Goal: Transaction & Acquisition: Book appointment/travel/reservation

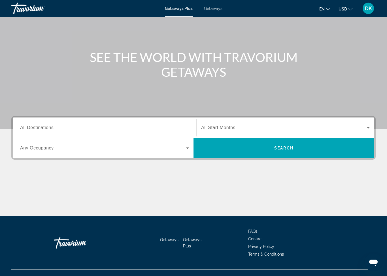
scroll to position [42, 0]
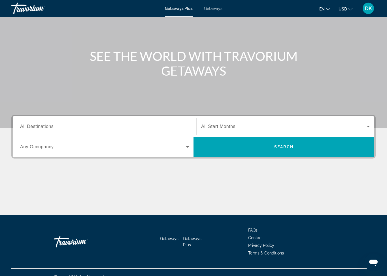
click at [23, 127] on span "All Destinations" at bounding box center [36, 126] width 33 height 5
click at [23, 127] on input "Destination All Destinations" at bounding box center [104, 127] width 169 height 7
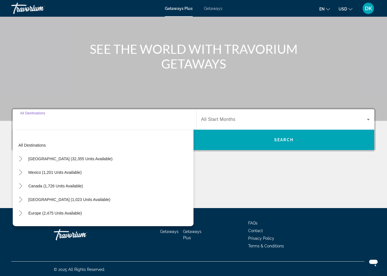
scroll to position [49, 0]
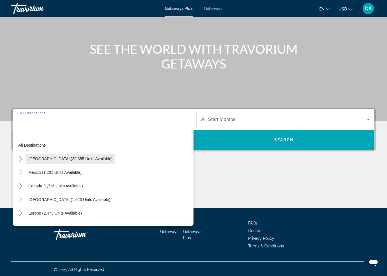
click at [81, 160] on span "[GEOGRAPHIC_DATA] (32,355 units available)" at bounding box center [70, 159] width 84 height 5
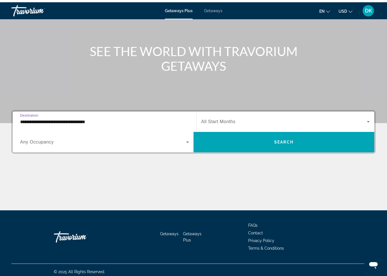
click at [37, 143] on span "Search widget" at bounding box center [103, 139] width 166 height 7
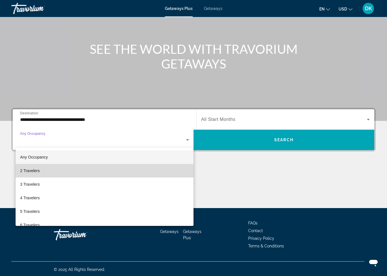
click at [47, 175] on mat-option "2 Travelers" at bounding box center [105, 171] width 178 height 14
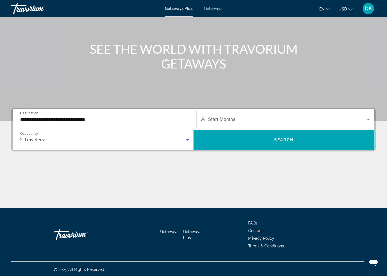
click at [82, 119] on input "**********" at bounding box center [104, 119] width 169 height 7
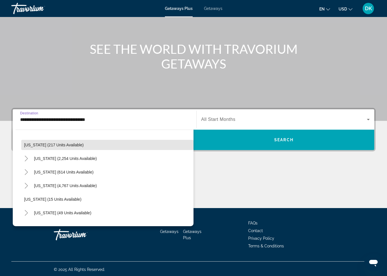
scroll to position [47, 0]
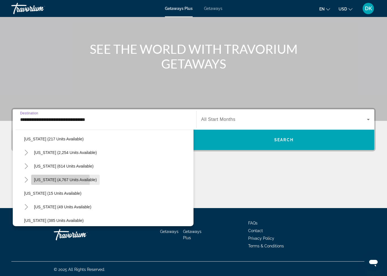
click at [44, 181] on span "[US_STATE] (4,767 units available)" at bounding box center [65, 179] width 63 height 5
type input "**********"
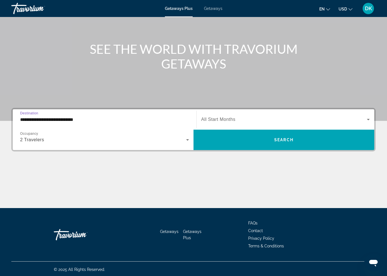
click at [365, 122] on icon "Search widget" at bounding box center [368, 119] width 7 height 7
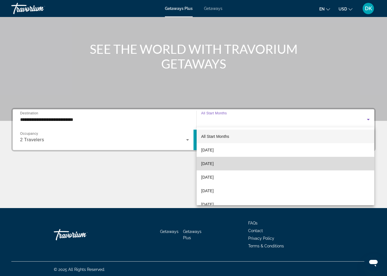
click at [229, 163] on mat-option "[DATE]" at bounding box center [284, 164] width 177 height 14
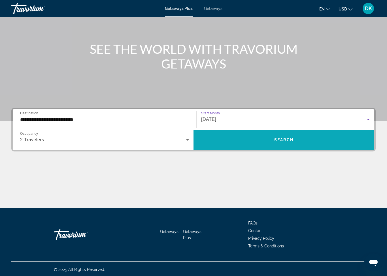
click at [285, 139] on span "Search" at bounding box center [283, 140] width 19 height 5
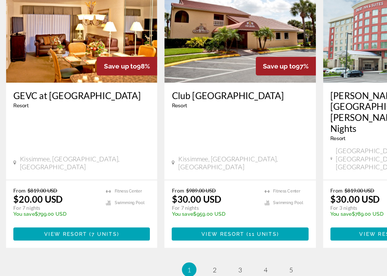
scroll to position [875, 0]
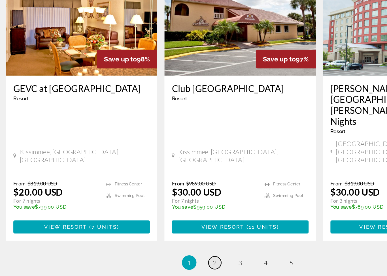
click at [169, 256] on link "page 2" at bounding box center [174, 261] width 10 height 10
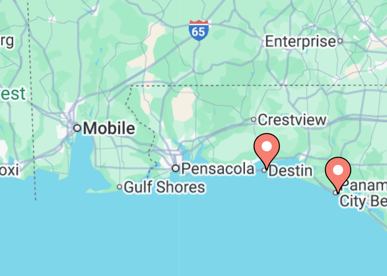
type input "**********"
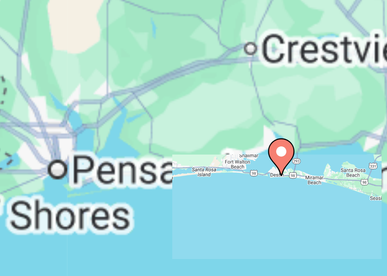
click at [178, 129] on gmp-advanced-marker "Main content" at bounding box center [181, 133] width 6 height 8
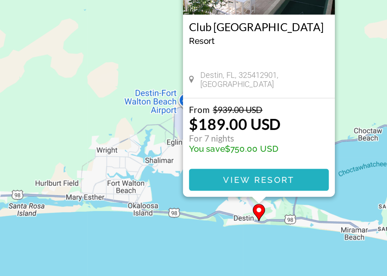
click at [177, 143] on span "View Resort" at bounding box center [193, 145] width 33 height 5
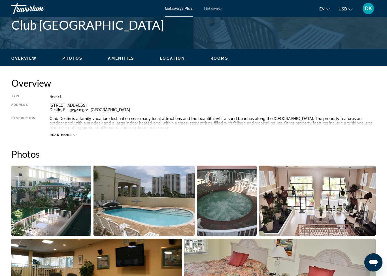
scroll to position [226, 0]
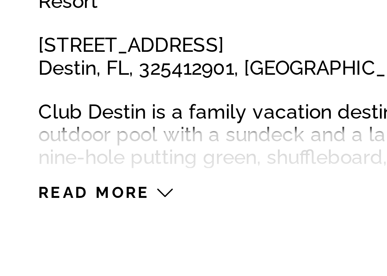
click at [73, 144] on icon "Main content" at bounding box center [74, 145] width 3 height 3
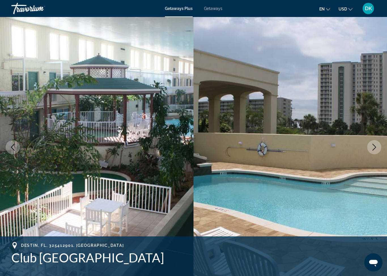
scroll to position [0, 0]
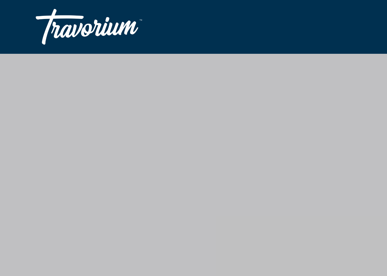
scroll to position [3, 0]
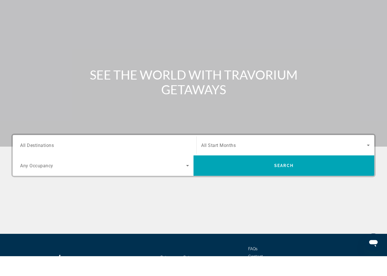
click at [55, 162] on input "Destination All Destinations" at bounding box center [104, 165] width 169 height 7
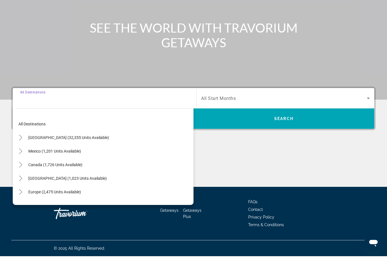
scroll to position [50, 0]
click at [57, 169] on span "Mexico (1,201 units available)" at bounding box center [54, 171] width 53 height 5
type input "**********"
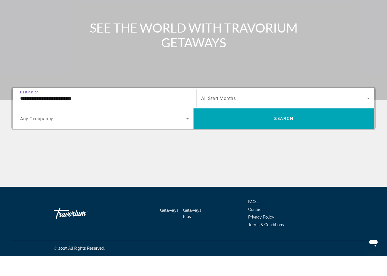
click at [63, 135] on span "Search widget" at bounding box center [103, 138] width 166 height 7
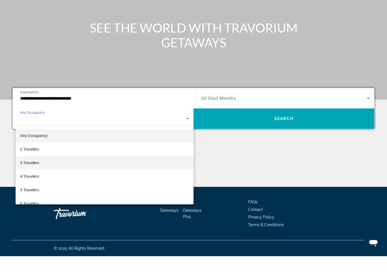
click at [42, 176] on mat-option "3 Travelers" at bounding box center [105, 183] width 178 height 14
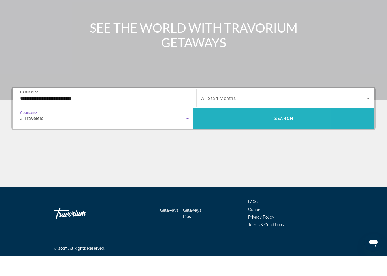
click at [281, 136] on span "Search" at bounding box center [283, 138] width 19 height 5
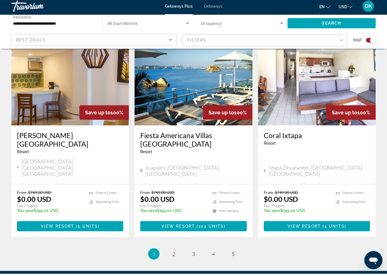
scroll to position [839, 0]
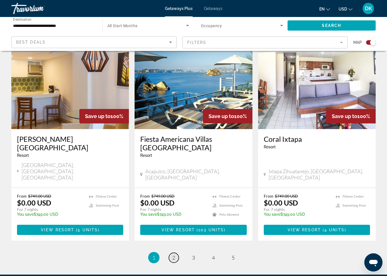
click at [170, 253] on link "page 2" at bounding box center [174, 258] width 10 height 10
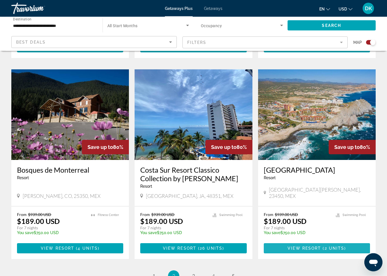
scroll to position [826, 0]
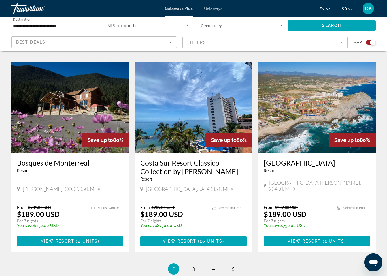
click at [188, 263] on li "page 3" at bounding box center [193, 268] width 11 height 11
click at [195, 264] on link "page 3" at bounding box center [193, 269] width 10 height 10
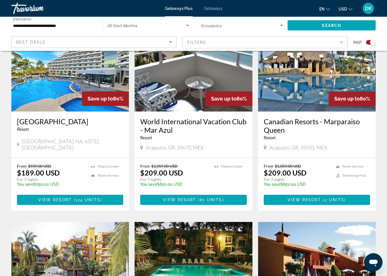
scroll to position [395, 0]
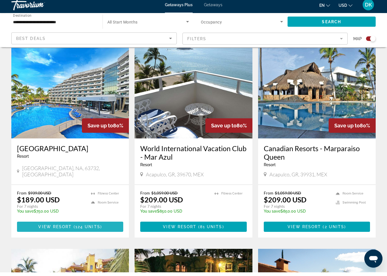
click at [68, 233] on span "Main content" at bounding box center [70, 231] width 106 height 14
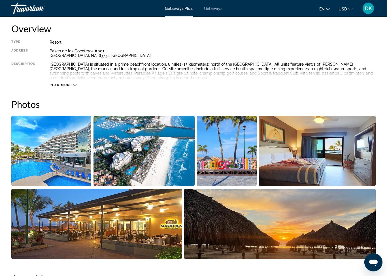
scroll to position [279, 0]
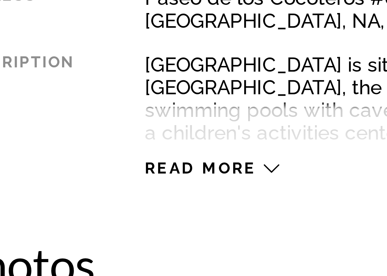
click at [50, 95] on span "Read more" at bounding box center [61, 97] width 22 height 4
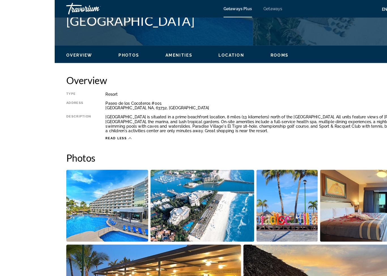
scroll to position [237, 0]
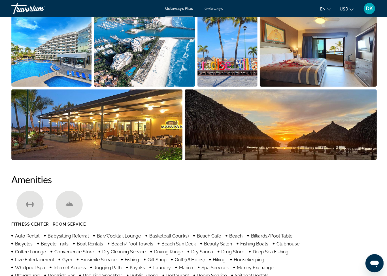
click at [133, 120] on img "Open full-screen image slider" at bounding box center [96, 124] width 170 height 70
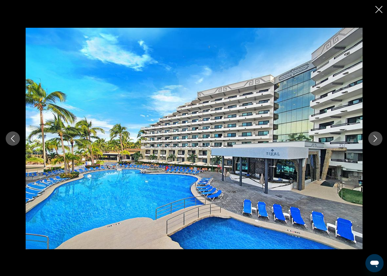
scroll to position [391, 0]
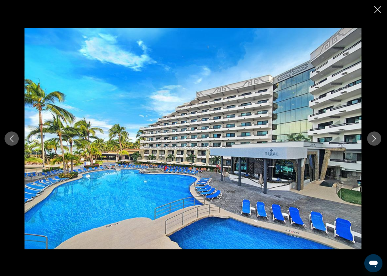
click at [17, 140] on button "Previous image" at bounding box center [13, 138] width 14 height 14
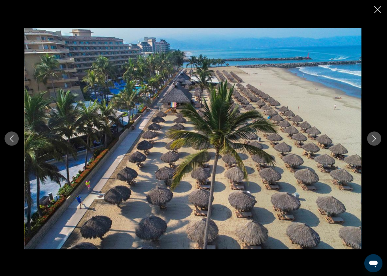
click at [14, 143] on button "Previous image" at bounding box center [13, 138] width 14 height 14
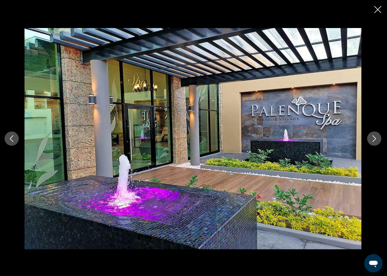
click at [16, 133] on button "Previous image" at bounding box center [13, 138] width 14 height 14
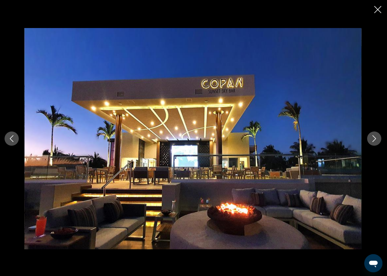
click at [14, 137] on icon "Previous image" at bounding box center [12, 138] width 7 height 7
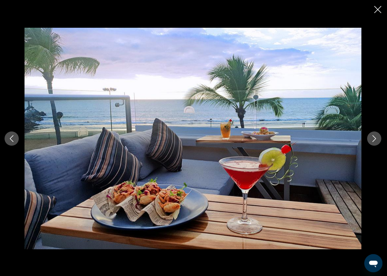
scroll to position [351, 0]
click at [17, 135] on button "Previous image" at bounding box center [13, 138] width 14 height 14
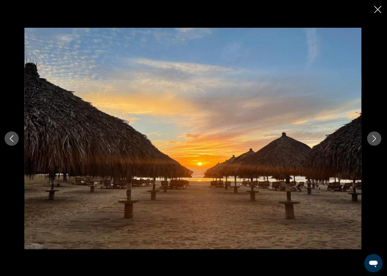
scroll to position [314, 0]
click at [12, 142] on button "Previous image" at bounding box center [13, 138] width 14 height 14
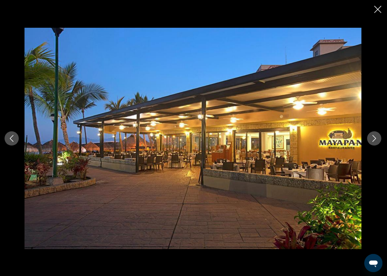
click at [16, 139] on button "Previous image" at bounding box center [13, 138] width 14 height 14
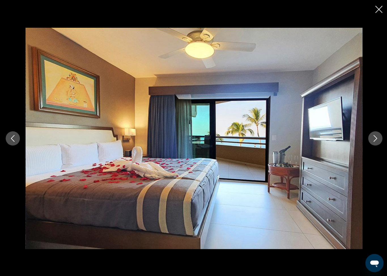
click at [15, 134] on button "Previous image" at bounding box center [13, 138] width 14 height 14
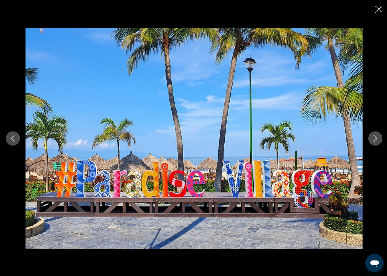
click at [16, 126] on div "prev next" at bounding box center [193, 138] width 387 height 221
click at [12, 134] on button "Previous image" at bounding box center [13, 138] width 14 height 14
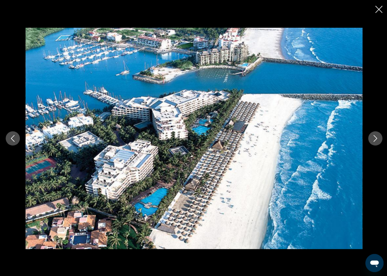
click at [14, 138] on icon "Previous image" at bounding box center [12, 138] width 7 height 7
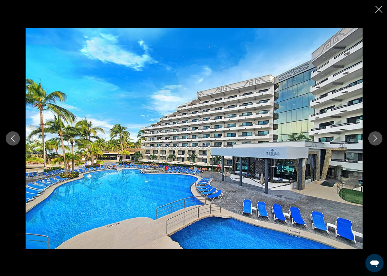
click at [19, 138] on button "Previous image" at bounding box center [13, 138] width 14 height 14
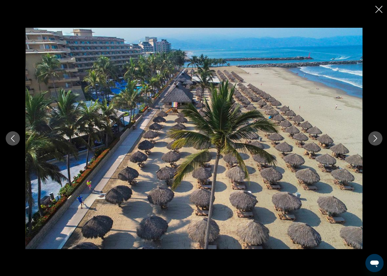
click at [16, 140] on button "Previous image" at bounding box center [13, 138] width 14 height 14
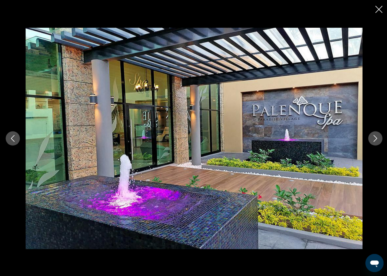
click at [17, 141] on button "Previous image" at bounding box center [13, 138] width 14 height 14
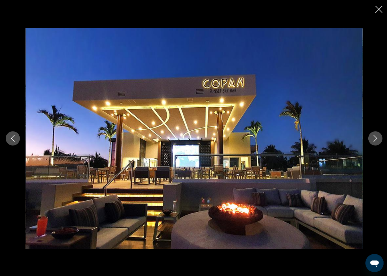
click at [25, 142] on img "Main content" at bounding box center [193, 138] width 336 height 221
click at [10, 133] on button "Previous image" at bounding box center [13, 138] width 14 height 14
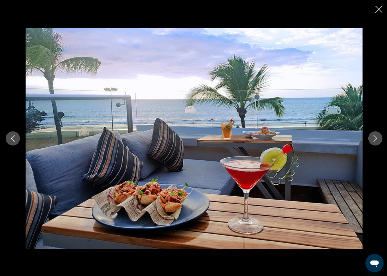
click at [16, 132] on button "Previous image" at bounding box center [13, 138] width 14 height 14
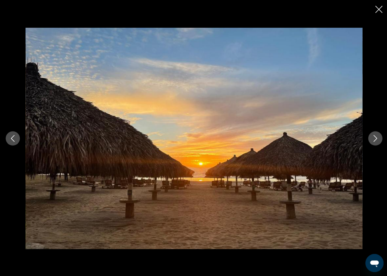
click at [9, 125] on div "prev next" at bounding box center [193, 138] width 387 height 221
click at [15, 139] on icon "Previous image" at bounding box center [12, 138] width 7 height 7
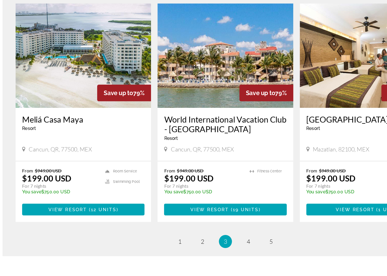
scroll to position [795, 0]
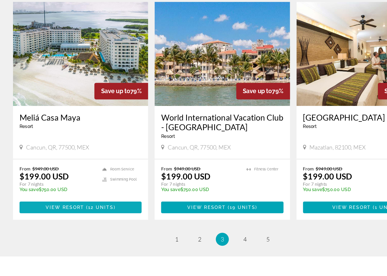
click at [65, 226] on span "Main content" at bounding box center [70, 233] width 106 height 14
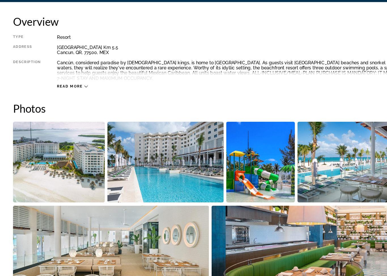
scroll to position [267, 0]
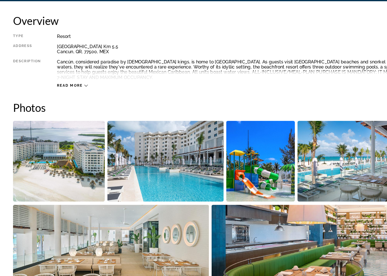
click at [65, 107] on span "Read more" at bounding box center [61, 109] width 22 height 4
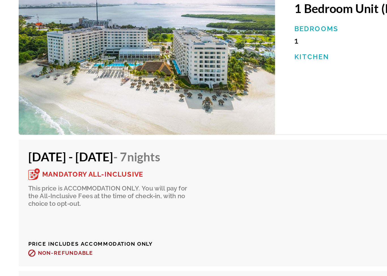
scroll to position [966, 0]
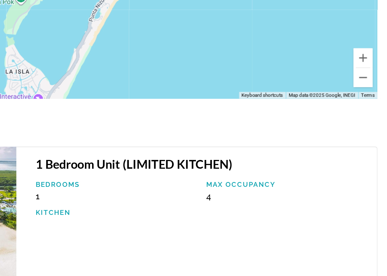
click at [174, 143] on p "Kitchen" at bounding box center [221, 145] width 95 height 5
click at [174, 113] on h3 "1 Bedroom Unit (LIMITED KITCHEN)" at bounding box center [272, 117] width 196 height 8
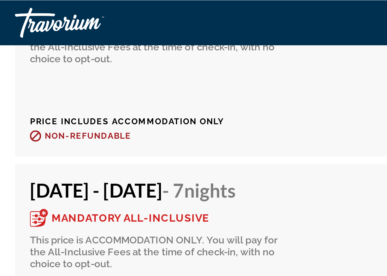
scroll to position [1176, 0]
click at [45, 70] on div "[DATE] - [DATE] - 7 Nights Mandatory All-Inclusive This price is ACCOMMODATION …" at bounding box center [65, 85] width 96 height 35
click at [38, 50] on span "Non-refundable" at bounding box center [39, 52] width 33 height 4
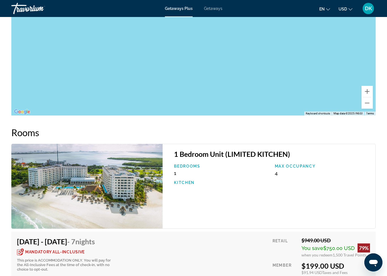
scroll to position [931, 0]
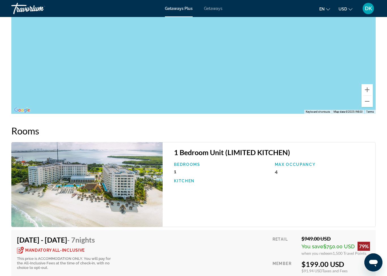
click at [193, 152] on div "1 Bedroom Unit (LIMITED KITCHEN) Bedrooms 1 Max Occupancy 4 Kitchen" at bounding box center [268, 184] width 213 height 85
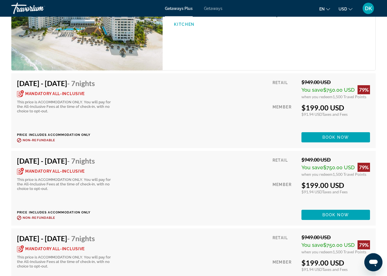
scroll to position [1087, 0]
click at [336, 135] on span "Book now" at bounding box center [335, 137] width 27 height 5
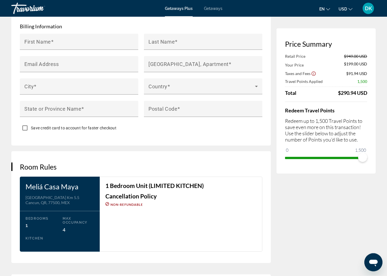
scroll to position [573, 0]
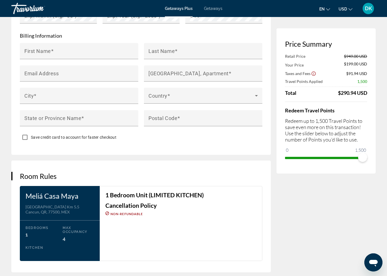
click at [139, 198] on h3 "1 Bedroom Unit (LIMITED KITCHEN)" at bounding box center [180, 195] width 151 height 6
click at [163, 198] on h3 "1 Bedroom Unit (LIMITED KITCHEN)" at bounding box center [180, 195] width 151 height 6
click at [67, 222] on div "Meliá Casa Maya Address [GEOGRAPHIC_DATA] Bedrooms 1 Max Occupancy 4 Kitchen" at bounding box center [60, 223] width 80 height 75
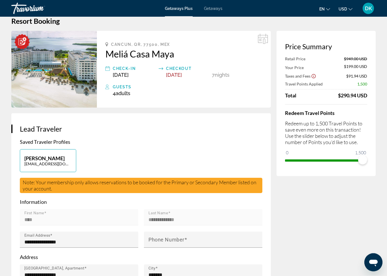
scroll to position [0, 0]
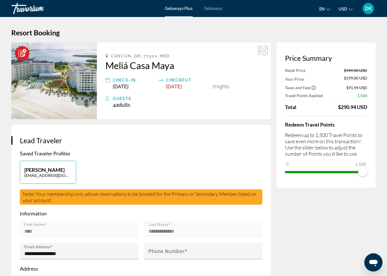
click at [8, 1] on div "Getaways Plus Getaways en English Español Français Italiano Português русский U…" at bounding box center [193, 8] width 387 height 15
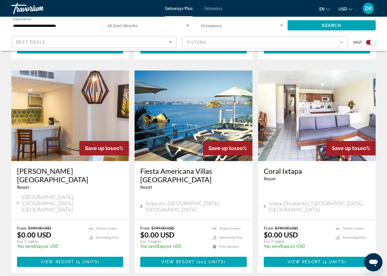
scroll to position [808, 0]
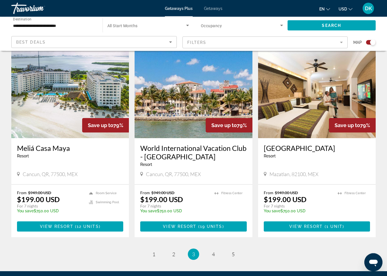
scroll to position [801, 0]
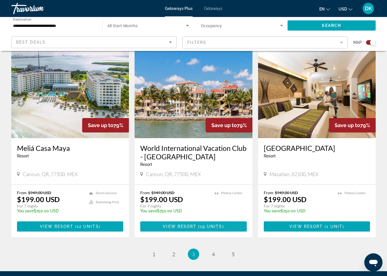
click at [189, 226] on span "View Resort" at bounding box center [179, 226] width 33 height 5
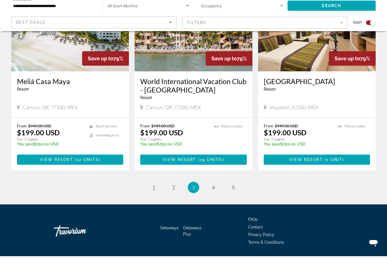
scroll to position [866, 0]
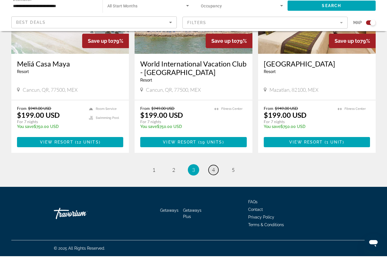
click at [215, 187] on span "4" at bounding box center [213, 190] width 3 height 6
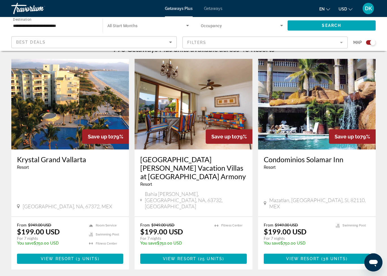
scroll to position [187, 0]
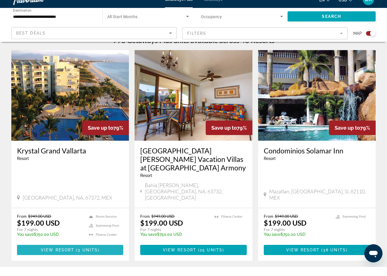
click at [68, 257] on span "View Resort" at bounding box center [57, 259] width 33 height 5
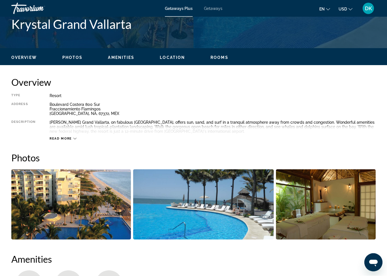
scroll to position [240, 0]
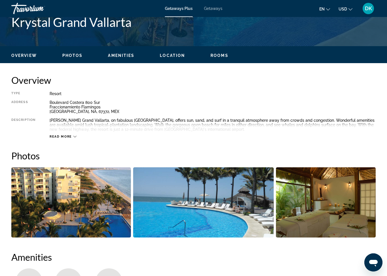
click at [55, 138] on span "Read more" at bounding box center [61, 137] width 22 height 4
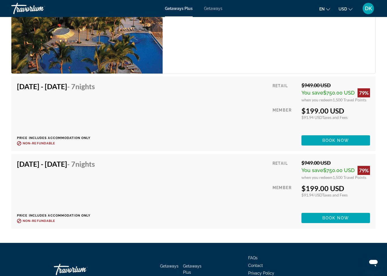
scroll to position [1000, 0]
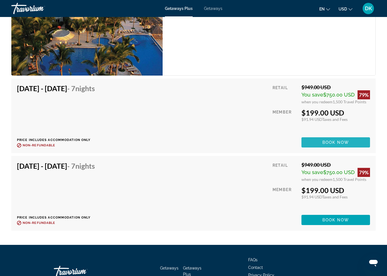
click at [332, 144] on span "Book now" at bounding box center [335, 142] width 27 height 5
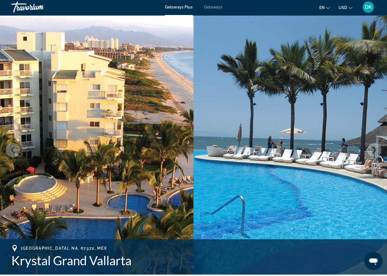
click at [353, 200] on img "Main content" at bounding box center [289, 151] width 193 height 269
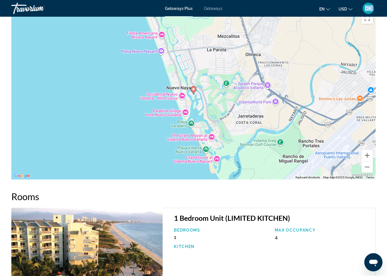
scroll to position [752, 0]
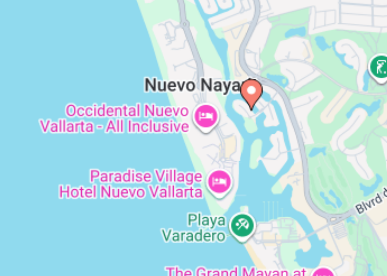
click at [53, 31] on div "To activate drag with keyboard, press Alt + Enter. Once in keyboard drag state,…" at bounding box center [193, 97] width 364 height 170
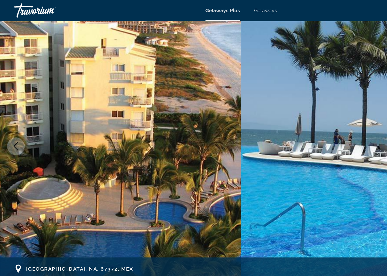
scroll to position [0, 0]
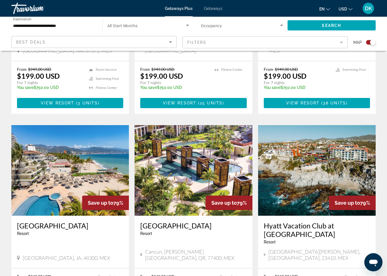
scroll to position [343, 0]
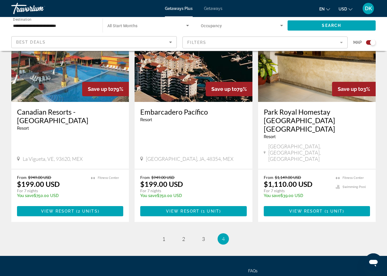
scroll to position [866, 0]
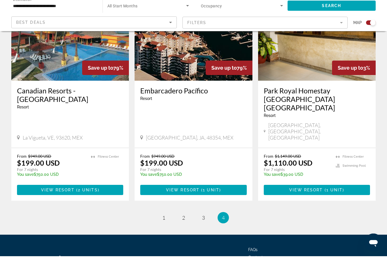
click at [168, 233] on link "page 1" at bounding box center [164, 238] width 10 height 10
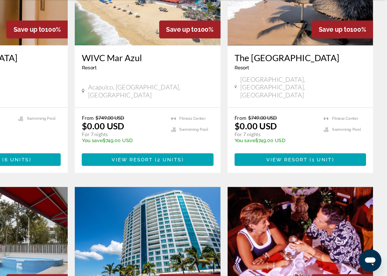
scroll to position [248, 0]
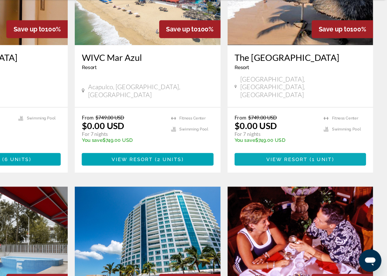
click at [326, 178] on span "1 unit" at bounding box center [334, 180] width 16 height 5
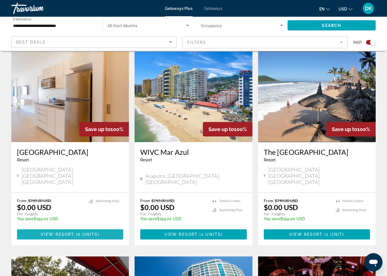
scroll to position [195, 0]
click at [61, 232] on span "View Resort" at bounding box center [57, 234] width 33 height 5
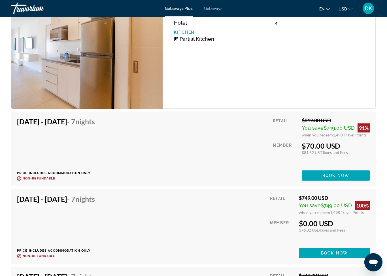
scroll to position [1048, 0]
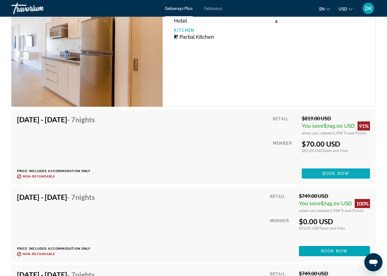
click at [332, 175] on span "Book now" at bounding box center [335, 174] width 27 height 5
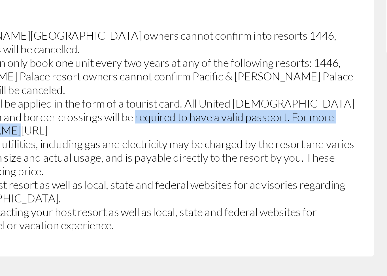
scroll to position [826, 0]
click at [162, 161] on div "[GEOGRAPHIC_DATA], [PERSON_NAME][GEOGRAPHIC_DATA] & Oceano Palace owners cannot…" at bounding box center [141, 207] width 242 height 93
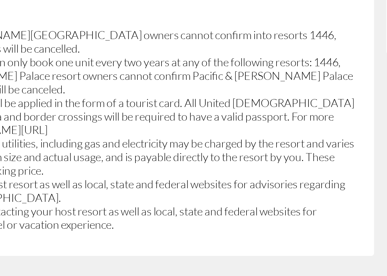
click at [162, 104] on div "Important Information Resort Fees Info Mandatory state lodging tax fee is 800.0…" at bounding box center [140, 162] width 259 height 208
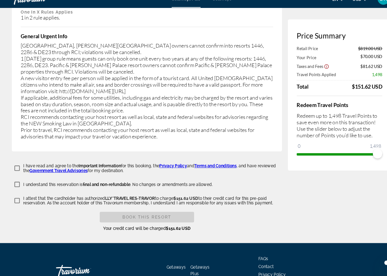
scroll to position [968, 0]
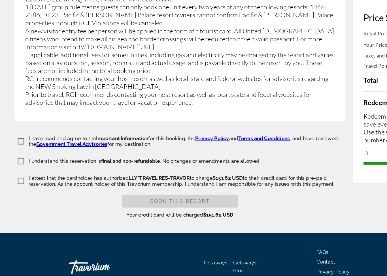
click at [146, 183] on div "Book this Resort" at bounding box center [141, 188] width 91 height 10
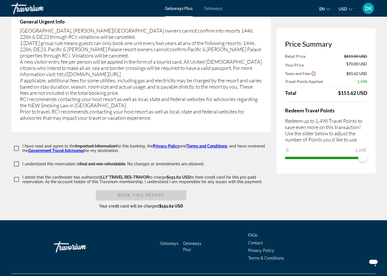
scroll to position [966, 0]
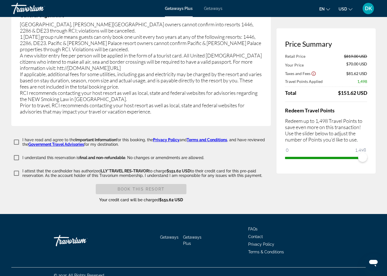
click at [150, 184] on div "Book this Resort" at bounding box center [141, 189] width 91 height 10
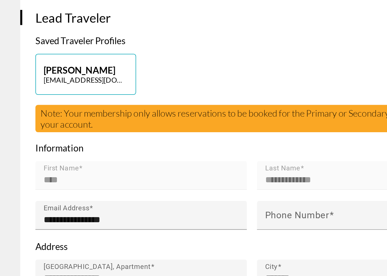
scroll to position [10, 0]
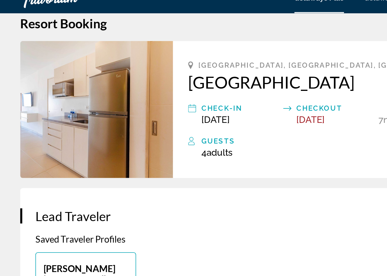
click at [45, 59] on img "Main content" at bounding box center [53, 71] width 85 height 77
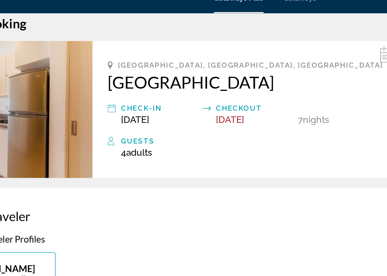
scroll to position [0, 0]
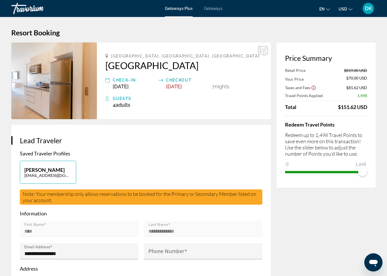
click at [86, 74] on img "Main content" at bounding box center [53, 80] width 85 height 77
click at [260, 54] on icon "Main content" at bounding box center [263, 50] width 10 height 10
click at [49, 82] on img "Main content" at bounding box center [53, 80] width 85 height 77
click at [40, 150] on div "**********" at bounding box center [140, 234] width 259 height 218
click at [49, 88] on img "Main content" at bounding box center [53, 80] width 85 height 77
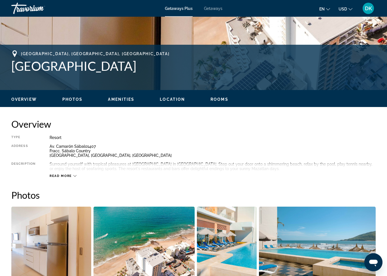
scroll to position [196, 0]
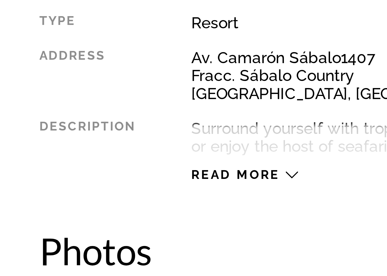
click at [73, 174] on icon "Main content" at bounding box center [74, 175] width 3 height 3
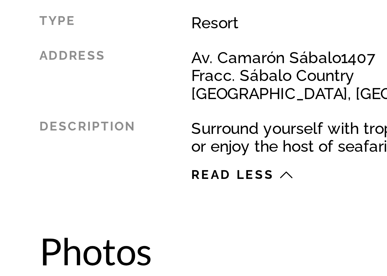
click at [72, 174] on icon "Main content" at bounding box center [73, 175] width 3 height 3
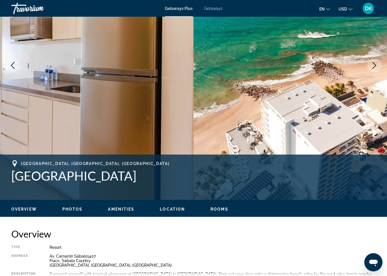
scroll to position [0, 0]
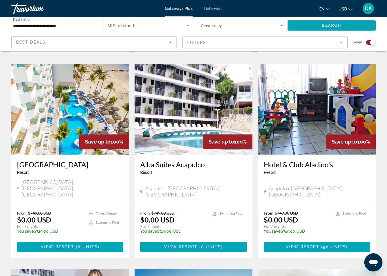
scroll to position [609, 0]
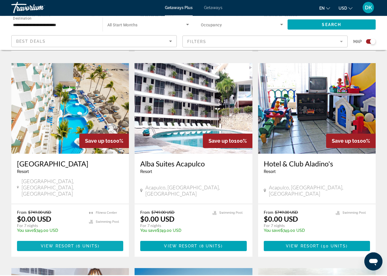
click at [66, 245] on span "View Resort" at bounding box center [57, 247] width 33 height 5
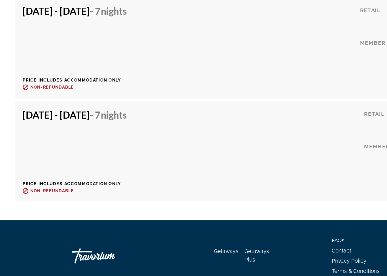
scroll to position [1491, 0]
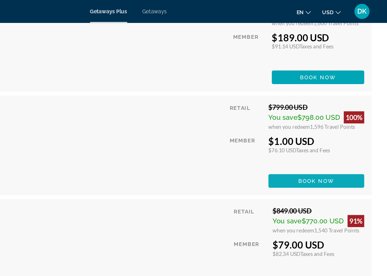
click at [320, 133] on span "Book now" at bounding box center [333, 135] width 27 height 5
